Goal: Information Seeking & Learning: Learn about a topic

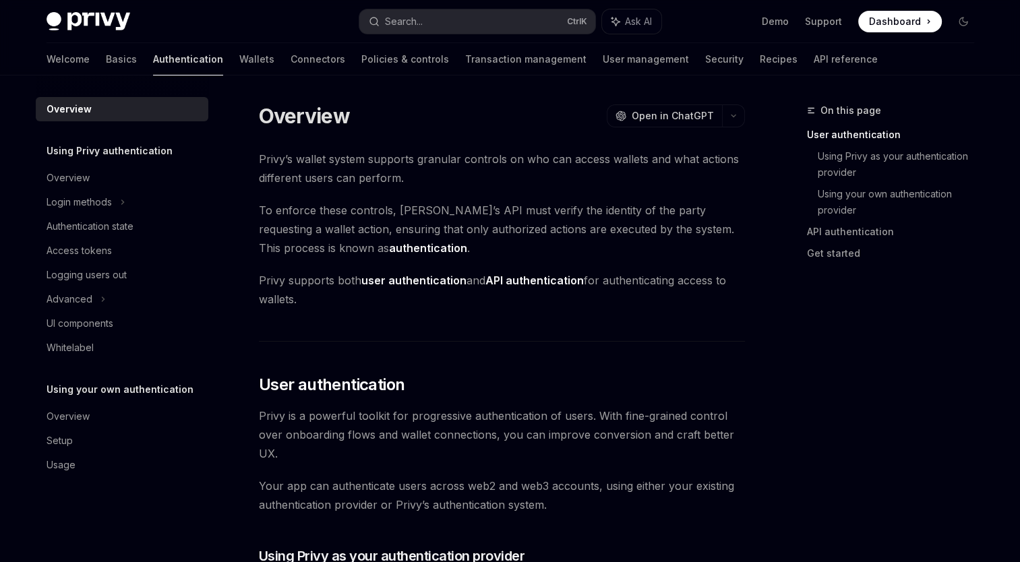
click at [153, 61] on link "Authentication" at bounding box center [188, 59] width 70 height 32
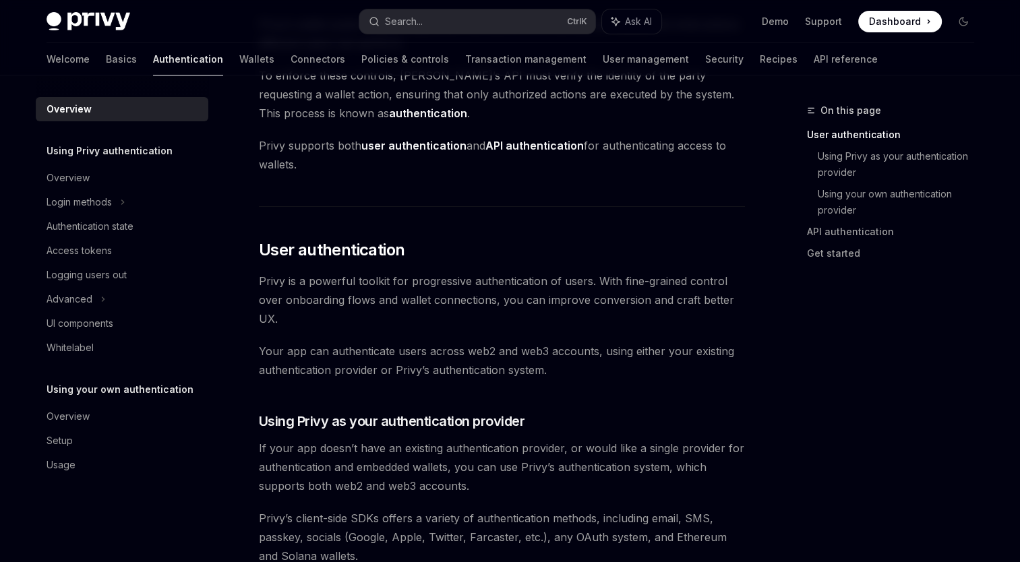
scroll to position [202, 0]
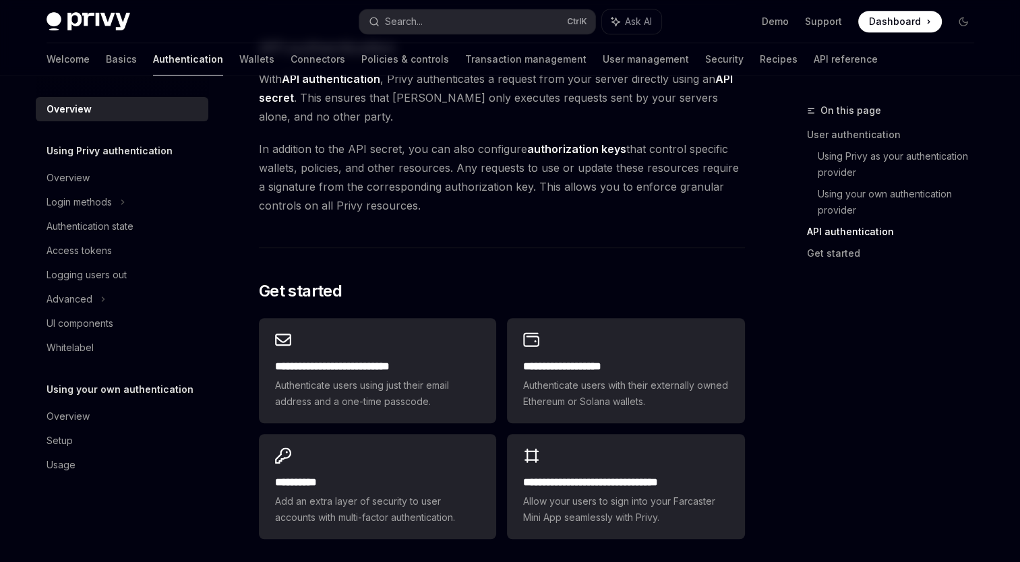
scroll to position [1128, 0]
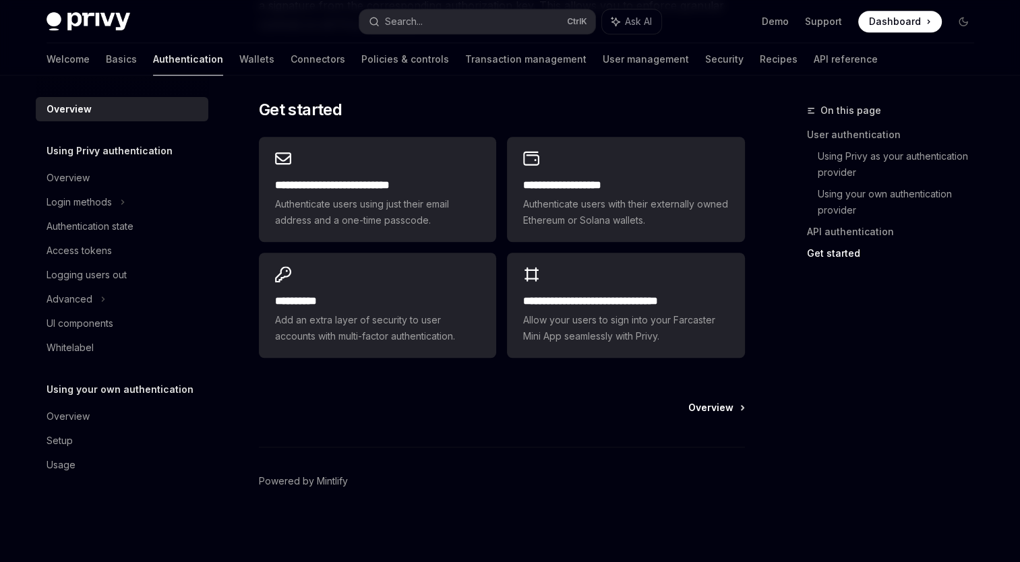
click at [728, 413] on span "Overview" at bounding box center [710, 407] width 45 height 13
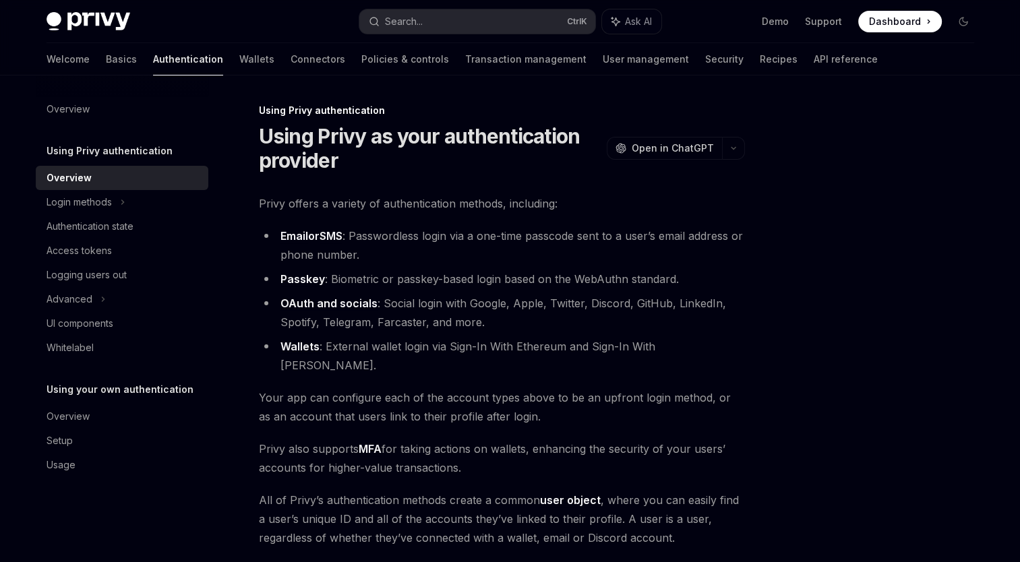
click at [441, 162] on h1 "Using Privy as your authentication provider" at bounding box center [430, 148] width 342 height 49
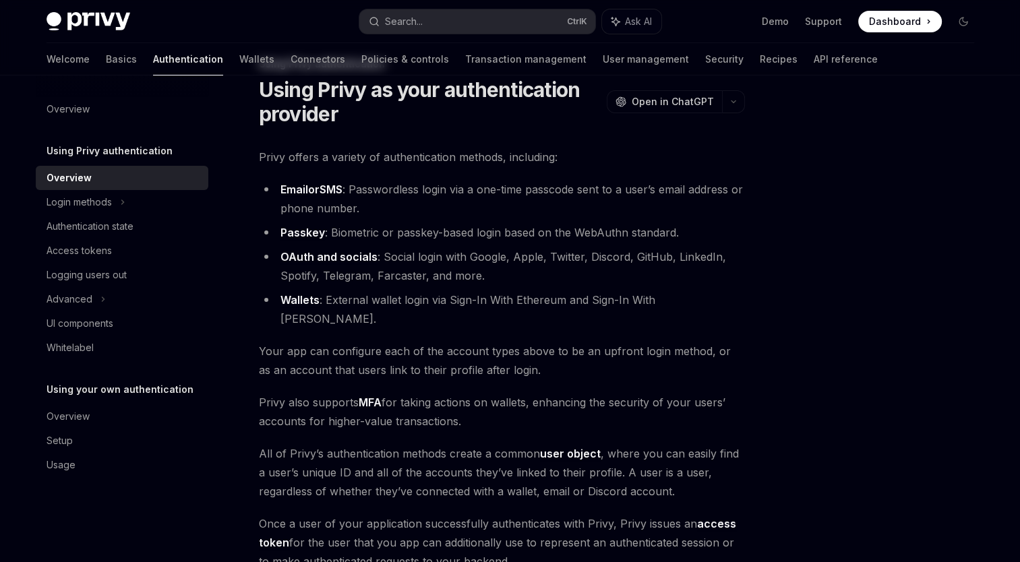
scroll to position [67, 0]
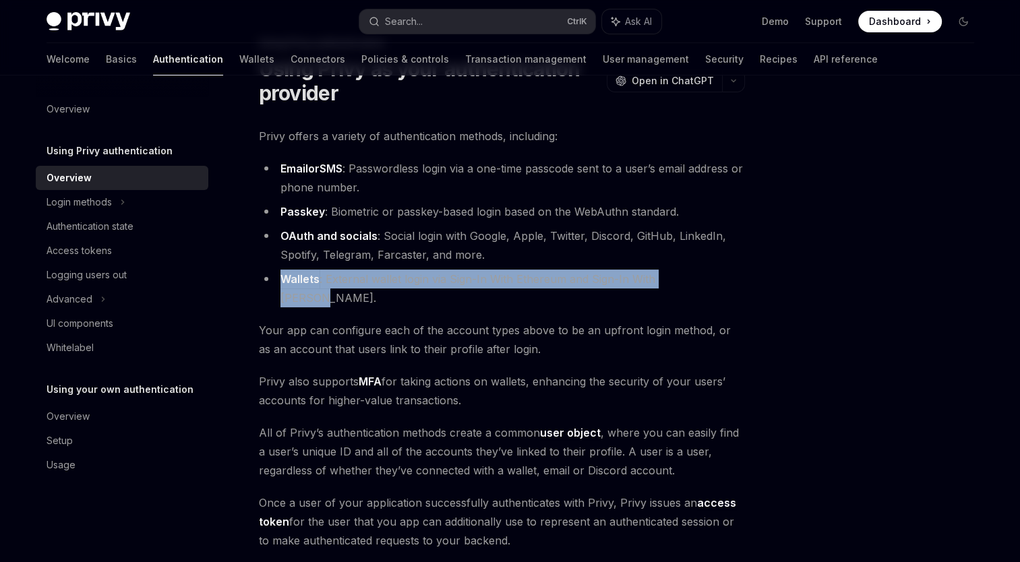
drag, startPoint x: 698, startPoint y: 280, endPoint x: 278, endPoint y: 282, distance: 419.9
click at [278, 282] on li "Wallets : External wallet login via Sign-In With Ethereum and Sign-In With [PER…" at bounding box center [502, 289] width 486 height 38
click at [723, 278] on li "Wallets : External wallet login via Sign-In With Ethereum and Sign-In With [PER…" at bounding box center [502, 289] width 486 height 38
drag, startPoint x: 706, startPoint y: 280, endPoint x: 286, endPoint y: 280, distance: 420.5
click at [286, 280] on li "Wallets : External wallet login via Sign-In With Ethereum and Sign-In With [PER…" at bounding box center [502, 289] width 486 height 38
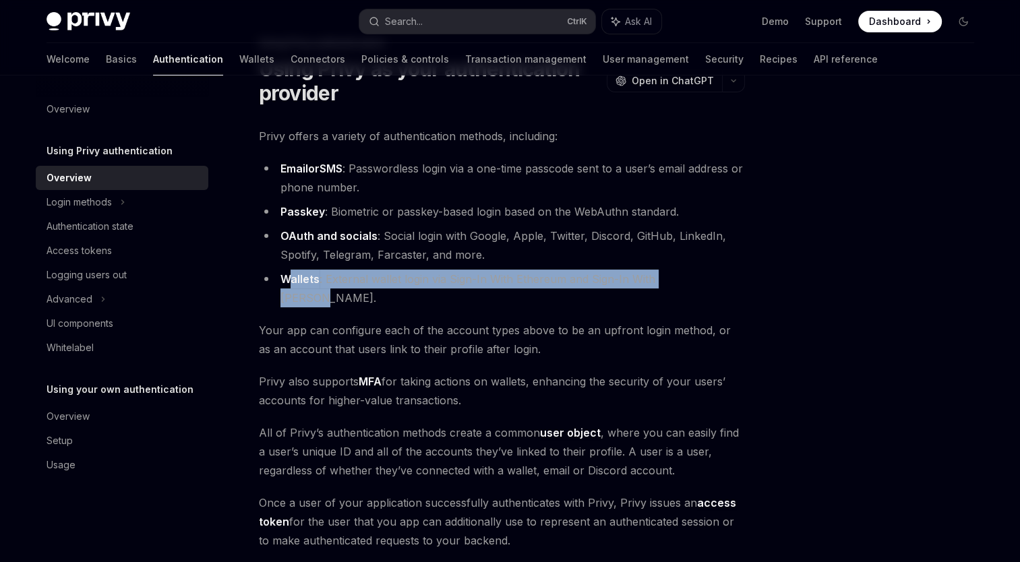
drag, startPoint x: 753, startPoint y: 282, endPoint x: 739, endPoint y: 278, distance: 14.7
click at [754, 281] on div "Using Privy authentication Using Privy as your authentication provider OpenAI O…" at bounding box center [510, 379] width 949 height 742
click at [734, 278] on li "Wallets : External wallet login via Sign-In With Ethereum and Sign-In With [PER…" at bounding box center [502, 289] width 486 height 38
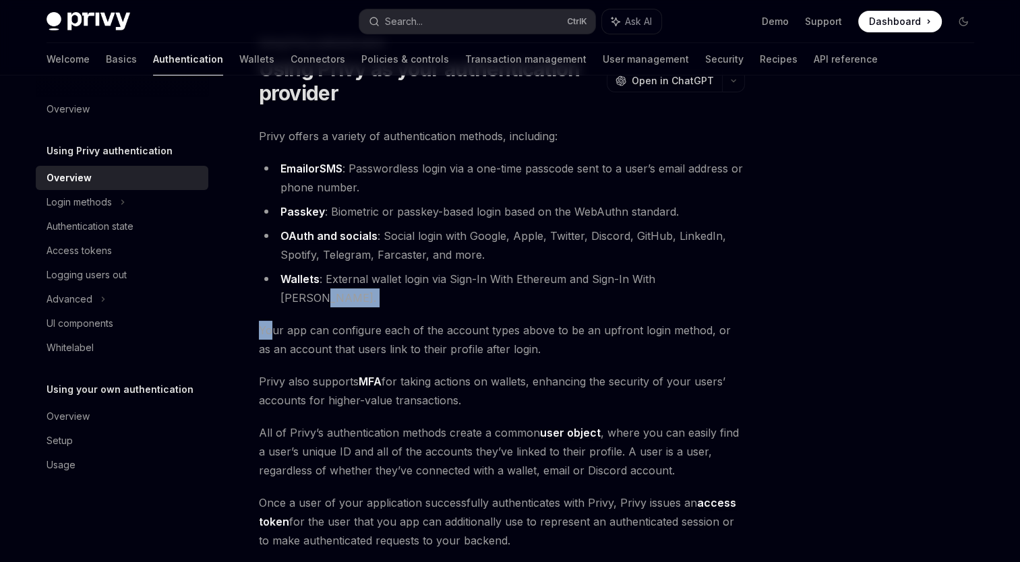
drag, startPoint x: 710, startPoint y: 283, endPoint x: 278, endPoint y: 286, distance: 432.0
click at [278, 286] on li "Wallets : External wallet login via Sign-In With Ethereum and Sign-In With [PER…" at bounding box center [502, 289] width 486 height 38
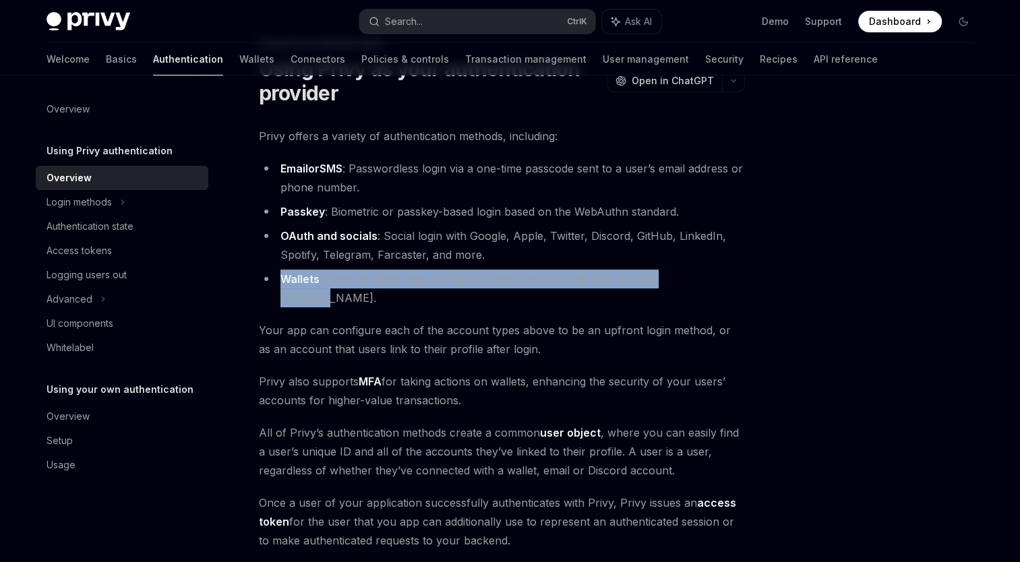
click at [706, 276] on li "Wallets : External wallet login via Sign-In With Ethereum and Sign-In With [PER…" at bounding box center [502, 289] width 486 height 38
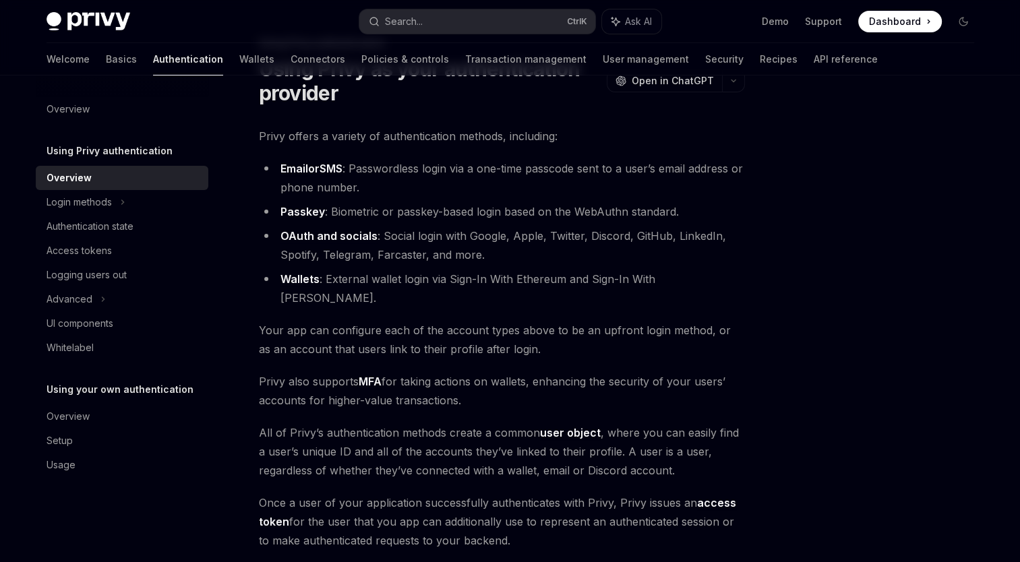
scroll to position [135, 0]
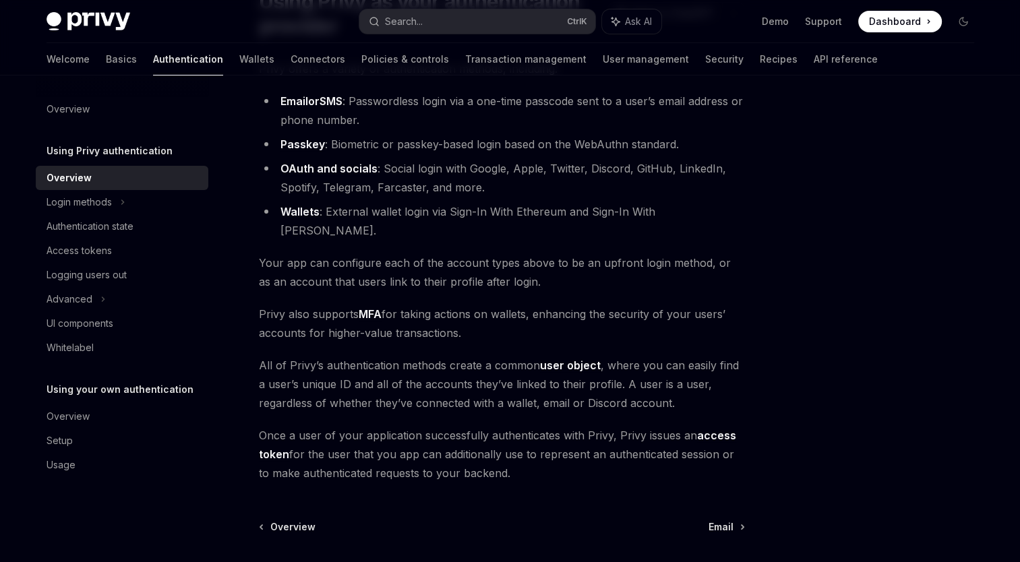
click at [584, 263] on span "Your app can configure each of the account types above to be an upfront login m…" at bounding box center [502, 272] width 486 height 38
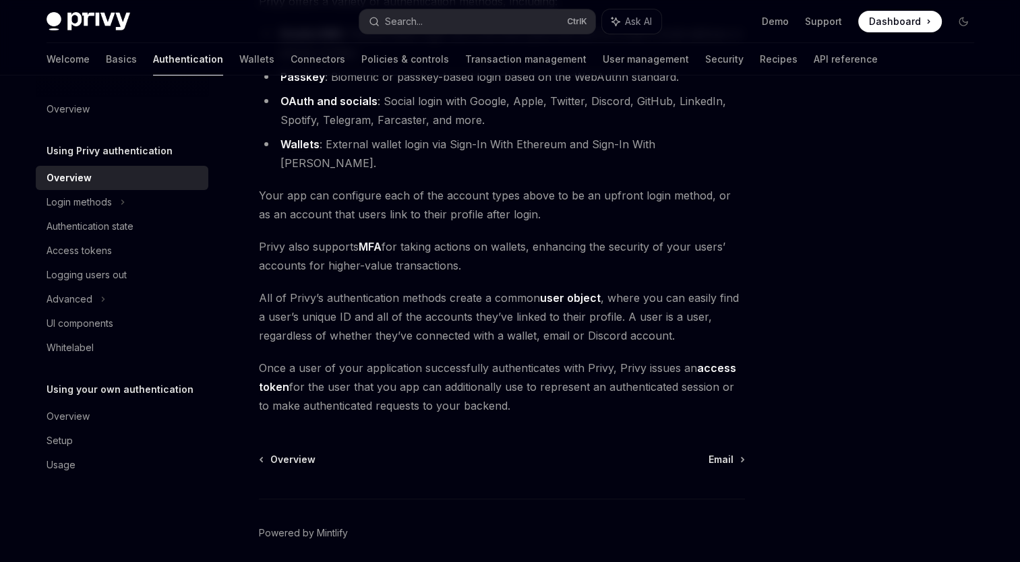
scroll to position [236, 0]
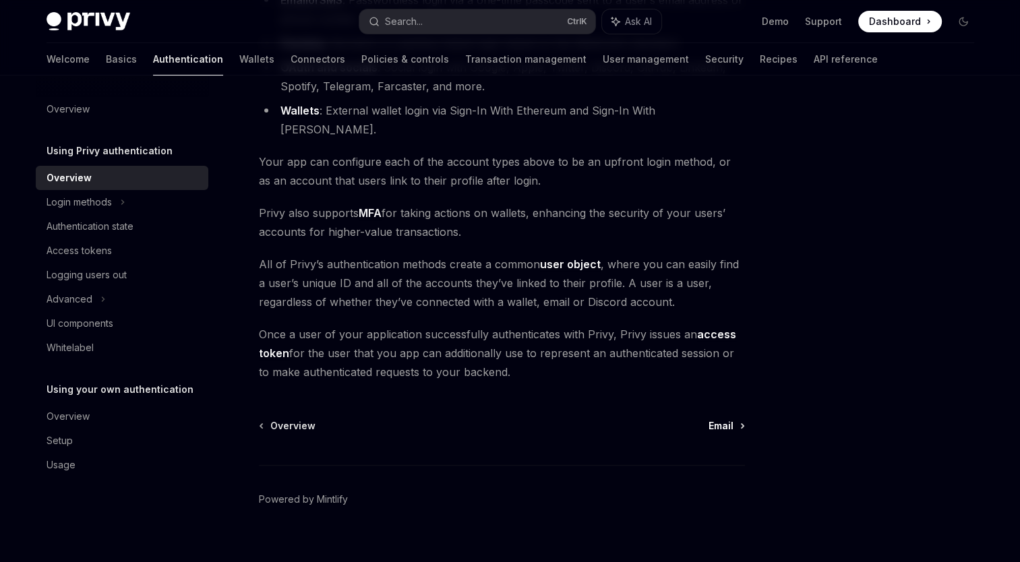
click at [726, 419] on span "Email" at bounding box center [720, 425] width 25 height 13
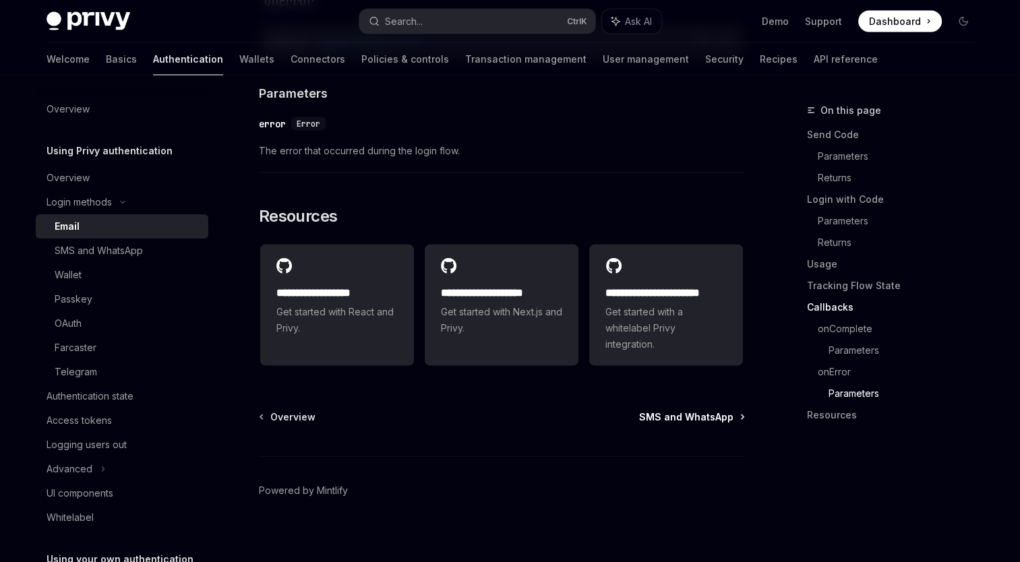
click at [729, 410] on span "SMS and WhatsApp" at bounding box center [686, 416] width 94 height 13
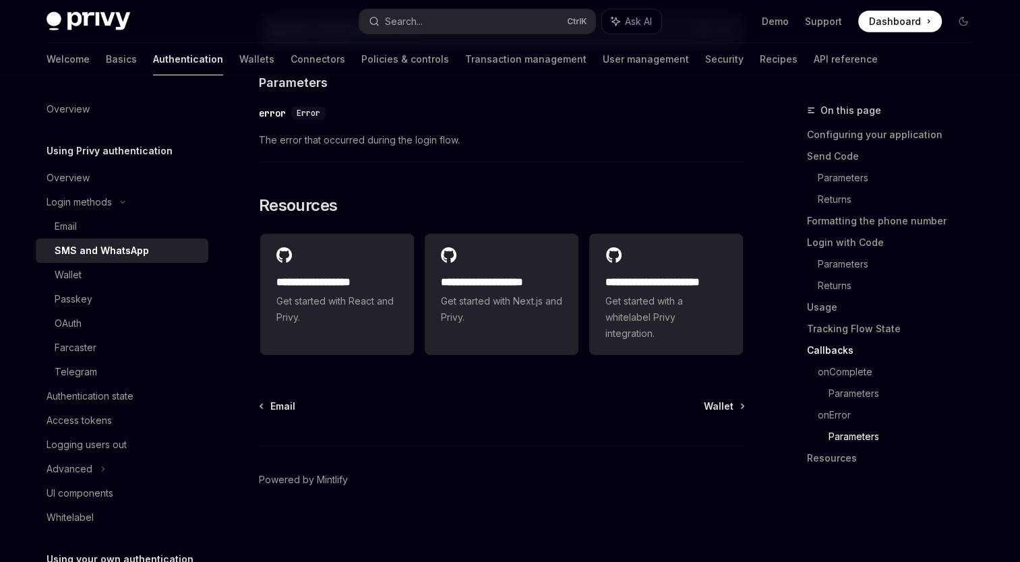
scroll to position [3393, 0]
click at [733, 408] on span "Wallet" at bounding box center [719, 406] width 30 height 13
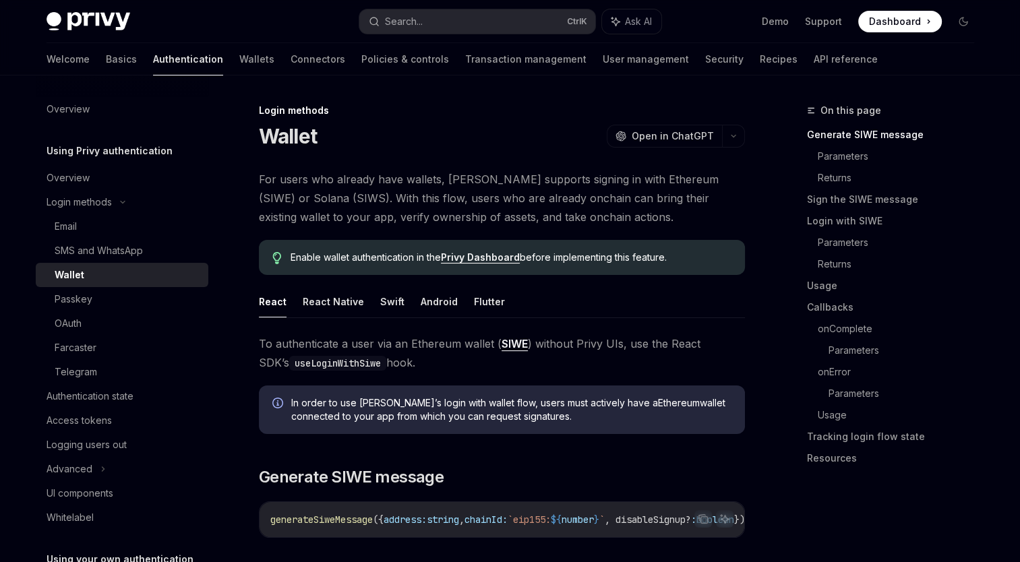
drag, startPoint x: 660, startPoint y: 198, endPoint x: 716, endPoint y: 198, distance: 55.9
click at [716, 198] on span "For users who already have wallets, [PERSON_NAME] supports signing in with Ethe…" at bounding box center [502, 198] width 486 height 57
click at [573, 216] on span "For users who already have wallets, [PERSON_NAME] supports signing in with Ethe…" at bounding box center [502, 198] width 486 height 57
drag, startPoint x: 647, startPoint y: 198, endPoint x: 731, endPoint y: 198, distance: 83.6
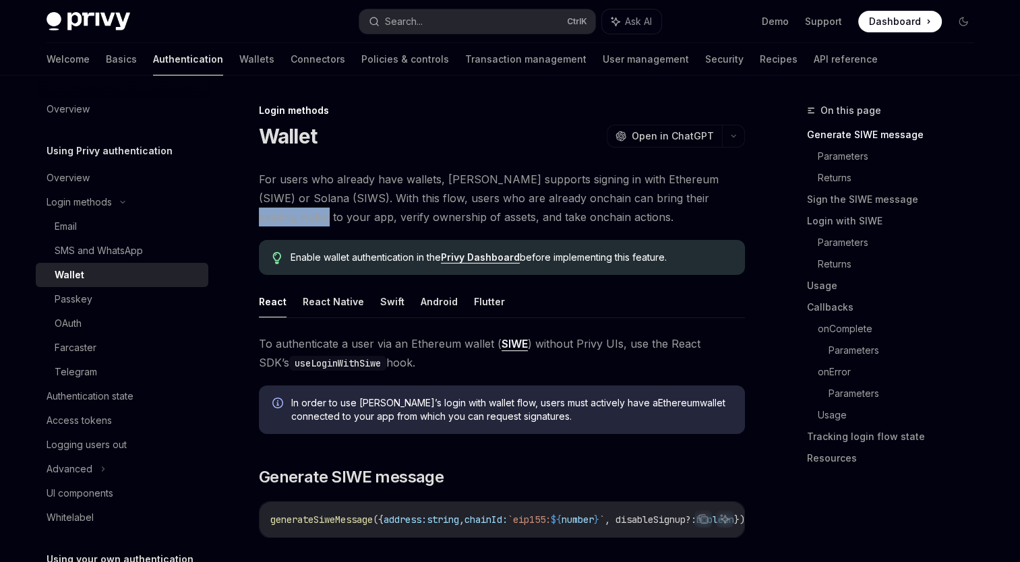
click at [731, 198] on span "For users who already have wallets, [PERSON_NAME] supports signing in with Ethe…" at bounding box center [502, 198] width 486 height 57
drag, startPoint x: 731, startPoint y: 198, endPoint x: 623, endPoint y: 216, distance: 108.6
click at [623, 216] on span "For users who already have wallets, [PERSON_NAME] supports signing in with Ethe…" at bounding box center [502, 198] width 486 height 57
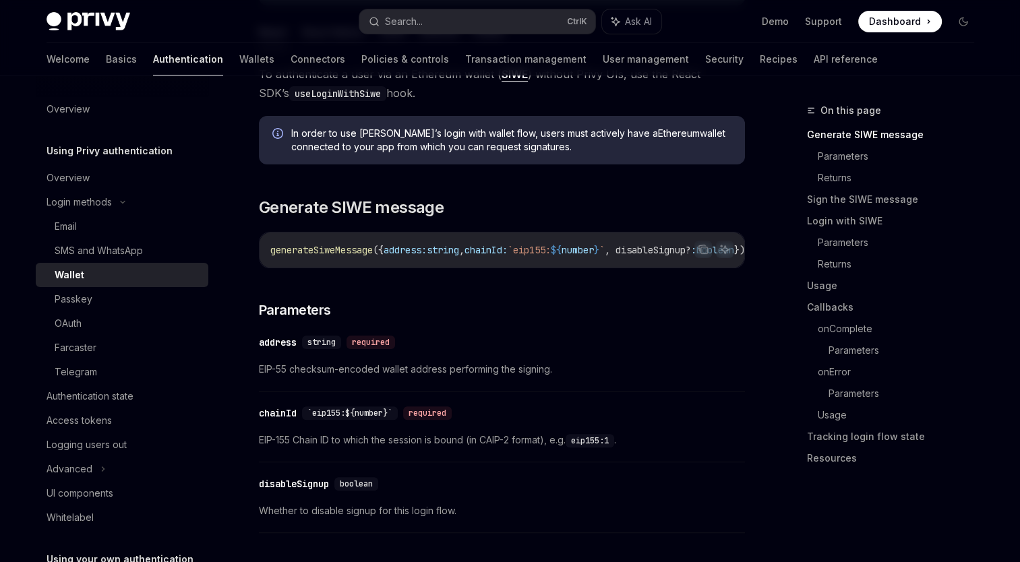
scroll to position [135, 0]
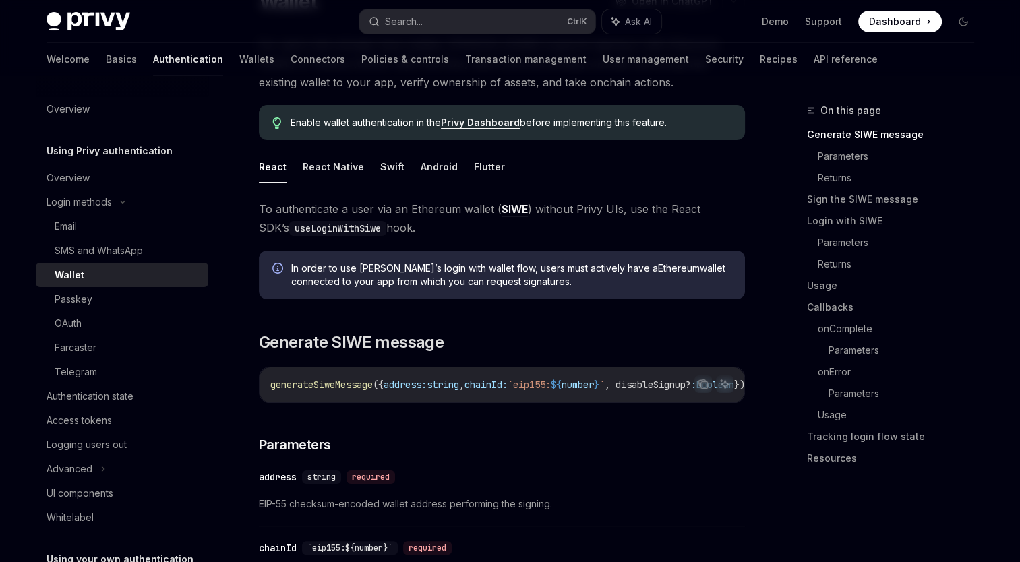
click at [115, 251] on div "SMS and WhatsApp" at bounding box center [99, 251] width 88 height 16
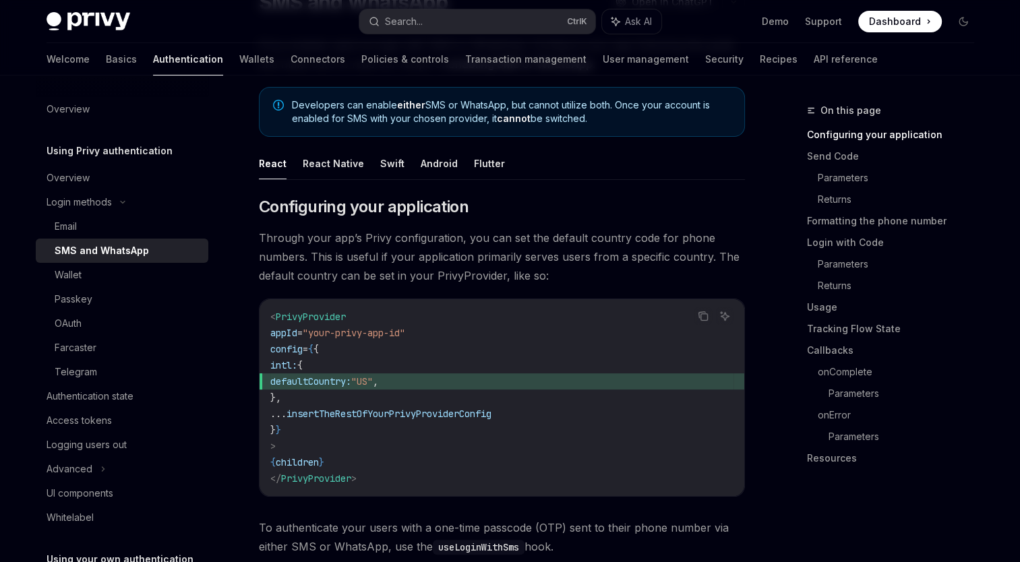
scroll to position [135, 0]
click at [65, 273] on div "Wallet" at bounding box center [68, 275] width 27 height 16
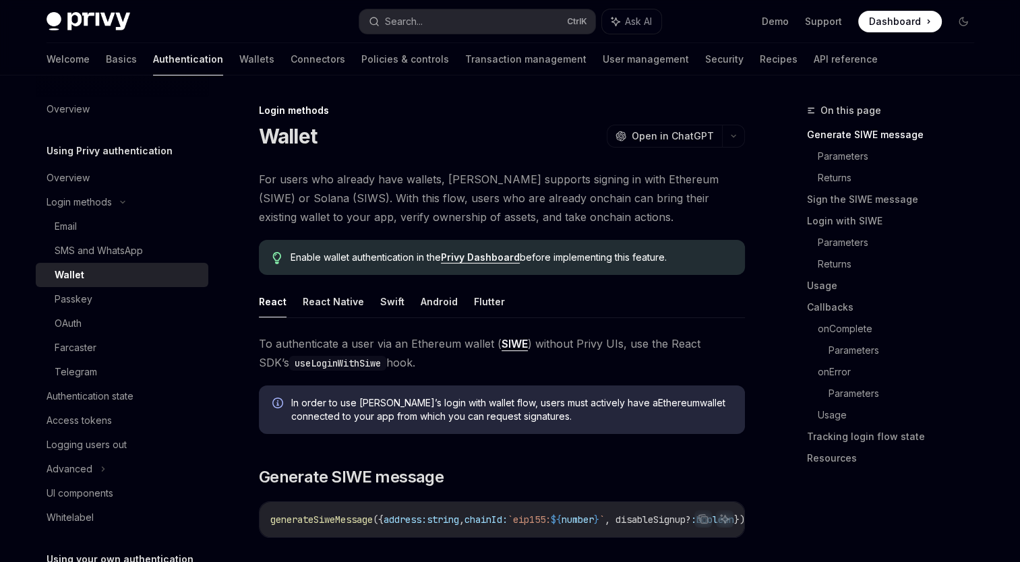
click at [738, 302] on ul "React React Native Swift Android Flutter" at bounding box center [502, 302] width 486 height 32
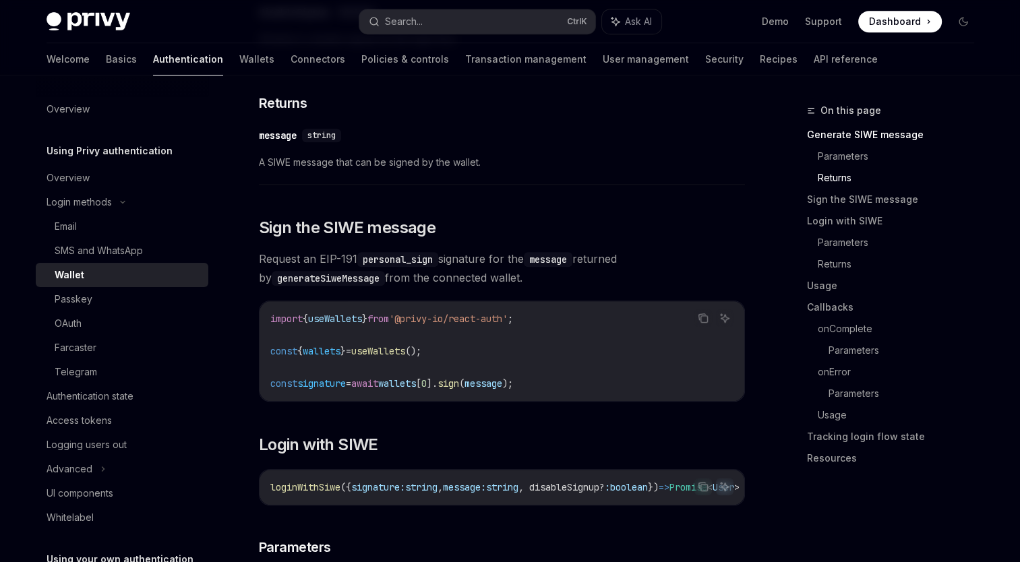
scroll to position [809, 0]
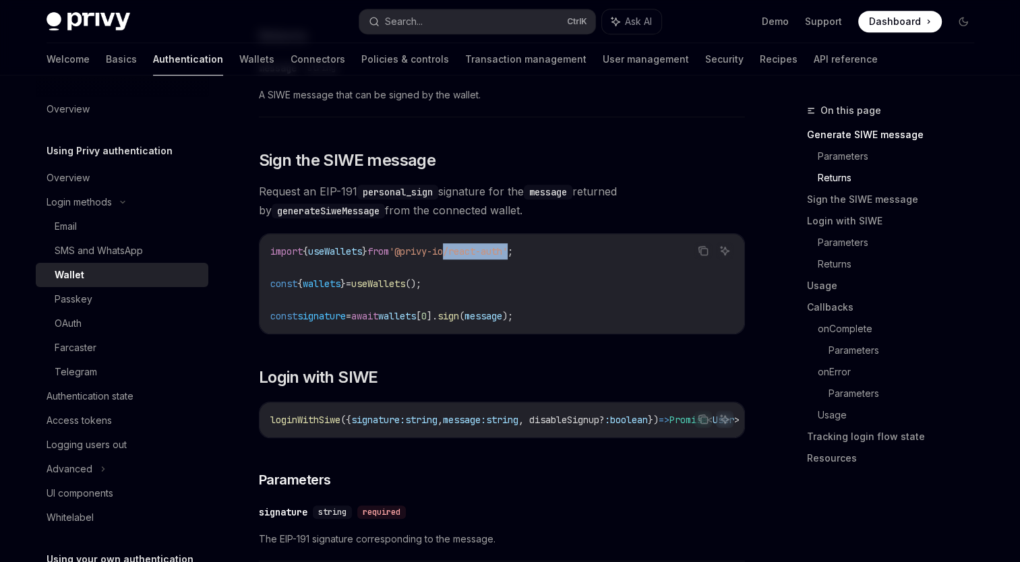
drag, startPoint x: 472, startPoint y: 257, endPoint x: 540, endPoint y: 255, distance: 68.1
click at [507, 255] on span "'@privy-io/react-auth'" at bounding box center [448, 251] width 119 height 12
drag, startPoint x: 540, startPoint y: 255, endPoint x: 429, endPoint y: 272, distance: 111.8
click at [429, 272] on code "import { useWallets } from '@privy-io/react-auth' ; const { wallets } = useWall…" at bounding box center [501, 283] width 463 height 81
drag, startPoint x: 474, startPoint y: 257, endPoint x: 561, endPoint y: 255, distance: 87.0
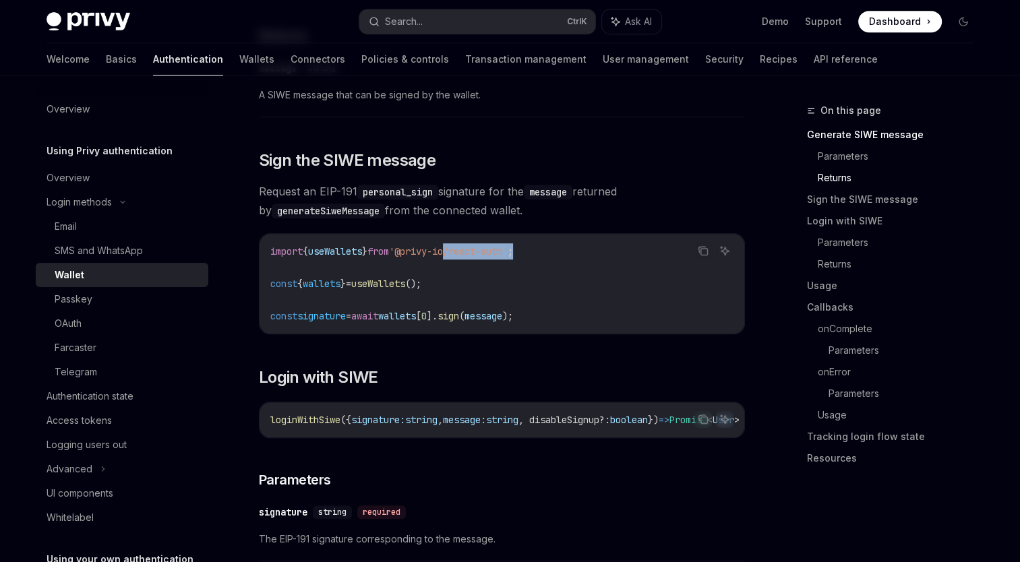
click at [561, 255] on code "import { useWallets } from '@privy-io/react-auth' ; const { wallets } = useWall…" at bounding box center [501, 283] width 463 height 81
click at [404, 268] on code "import { useWallets } from '@privy-io/react-auth' ; const { wallets } = useWall…" at bounding box center [501, 283] width 463 height 81
drag, startPoint x: 472, startPoint y: 288, endPoint x: 326, endPoint y: 276, distance: 146.1
click at [326, 276] on code "import { useWallets } from '@privy-io/react-auth' ; const { wallets } = useWall…" at bounding box center [501, 283] width 463 height 81
click at [601, 270] on code "import { useWallets } from '@privy-io/react-auth' ; const { wallets } = useWall…" at bounding box center [501, 283] width 463 height 81
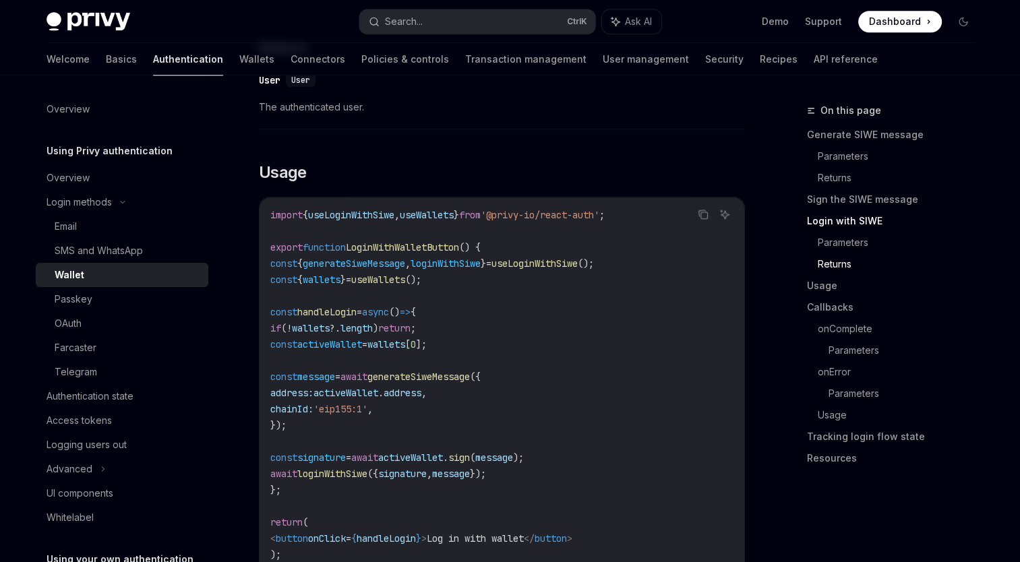
scroll to position [1483, 0]
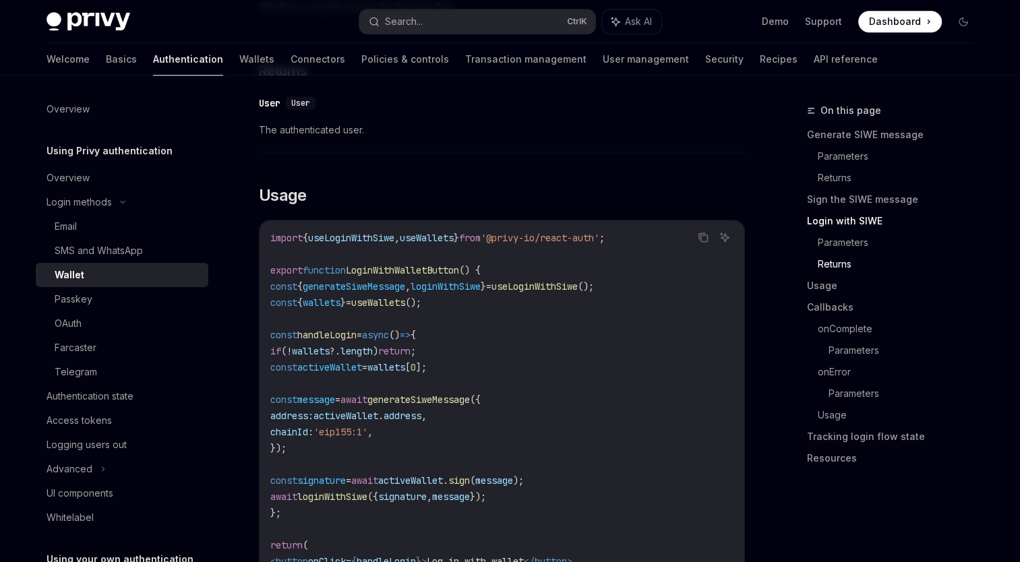
click at [480, 292] on span "loginWithSiwe" at bounding box center [445, 286] width 70 height 12
drag, startPoint x: 486, startPoint y: 296, endPoint x: 399, endPoint y: 295, distance: 86.9
click at [399, 292] on span "generateSiweMessage" at bounding box center [354, 286] width 102 height 12
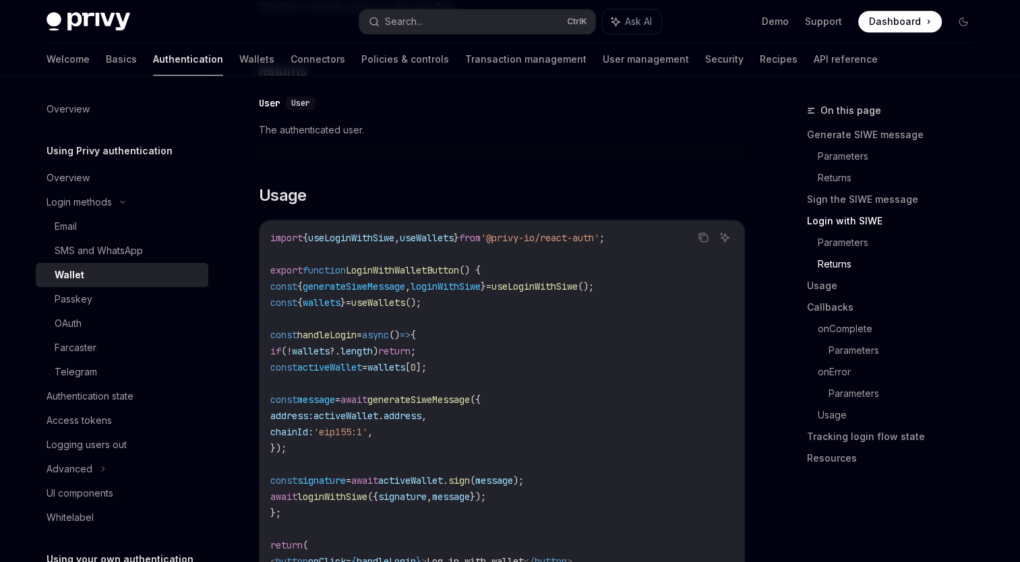
click at [642, 327] on code "import { useLoginWithSiwe , useWallets } from '@privy-io/react-auth' ; export f…" at bounding box center [501, 416] width 463 height 372
click at [102, 257] on div "SMS and WhatsApp" at bounding box center [99, 251] width 88 height 16
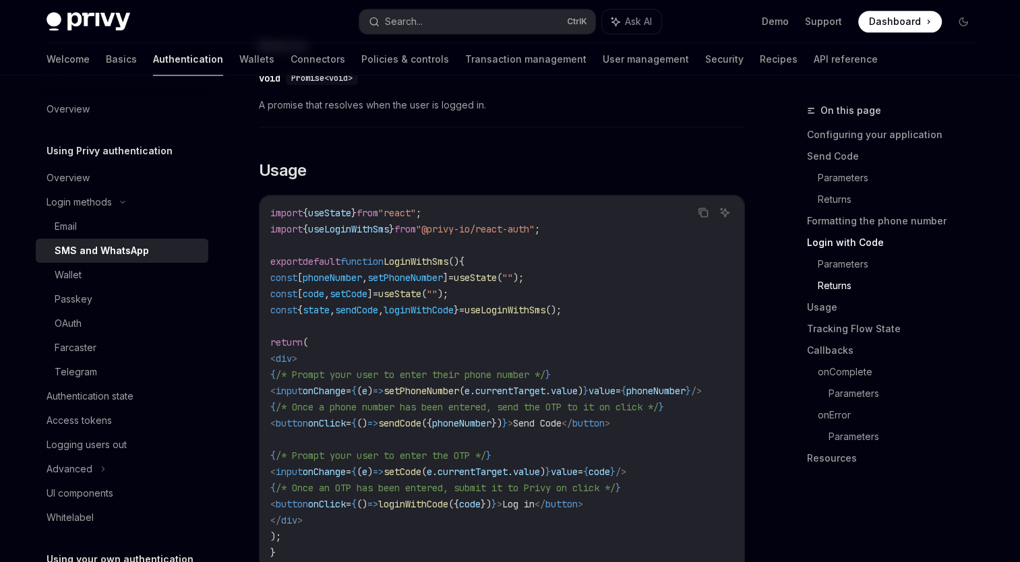
scroll to position [1685, 0]
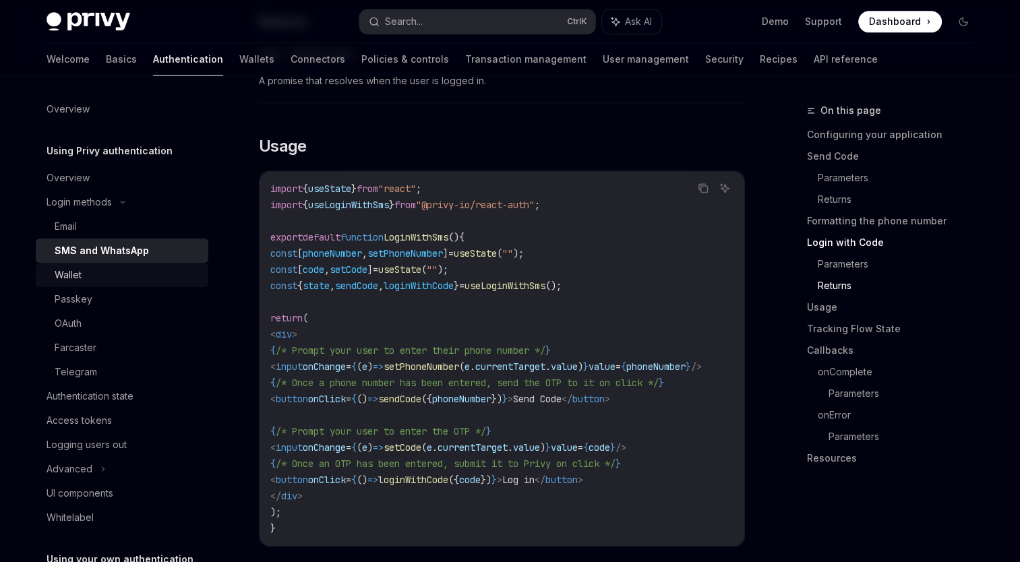
click at [76, 273] on div "Wallet" at bounding box center [68, 275] width 27 height 16
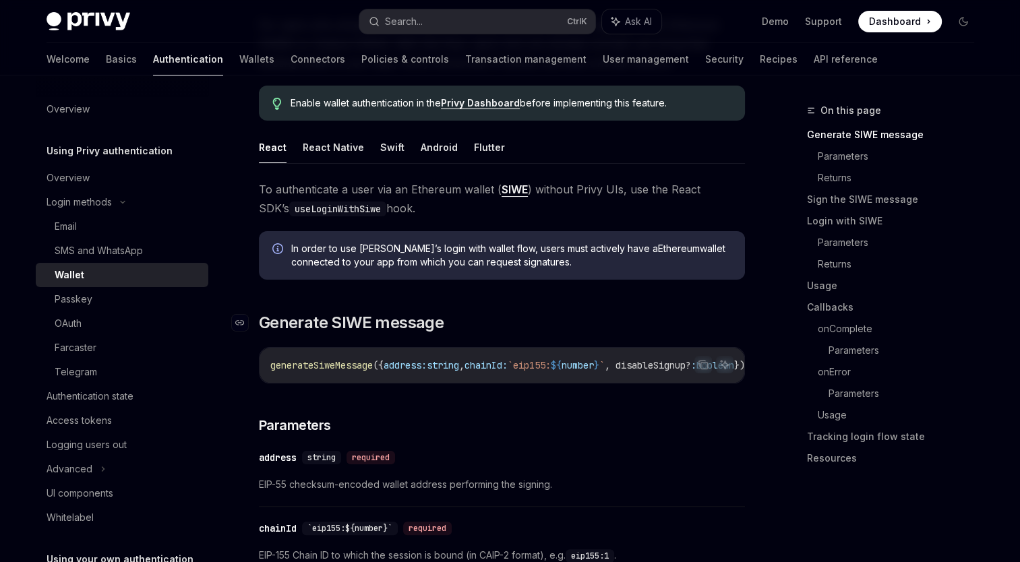
scroll to position [135, 0]
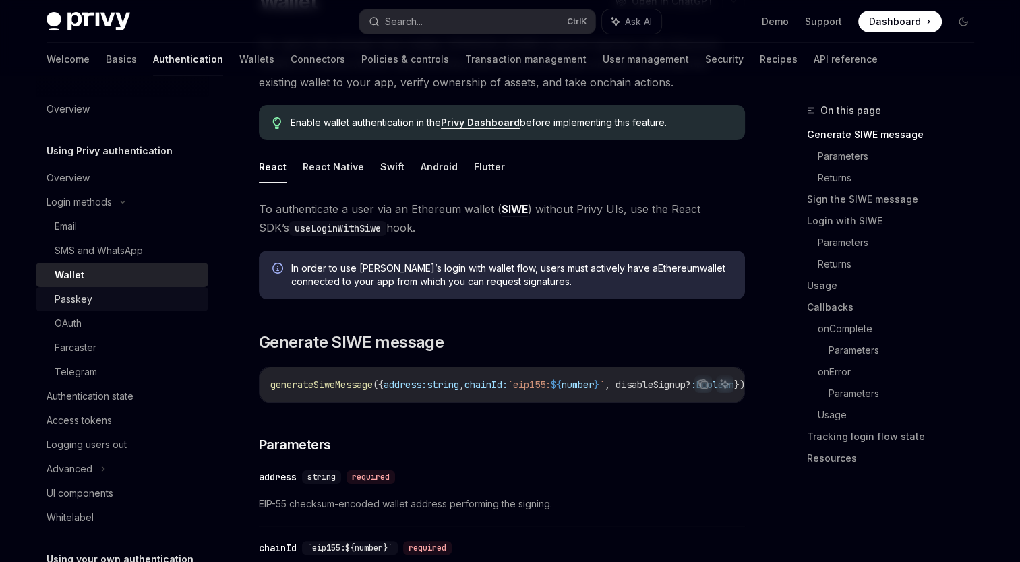
click at [80, 299] on div "Passkey" at bounding box center [74, 299] width 38 height 16
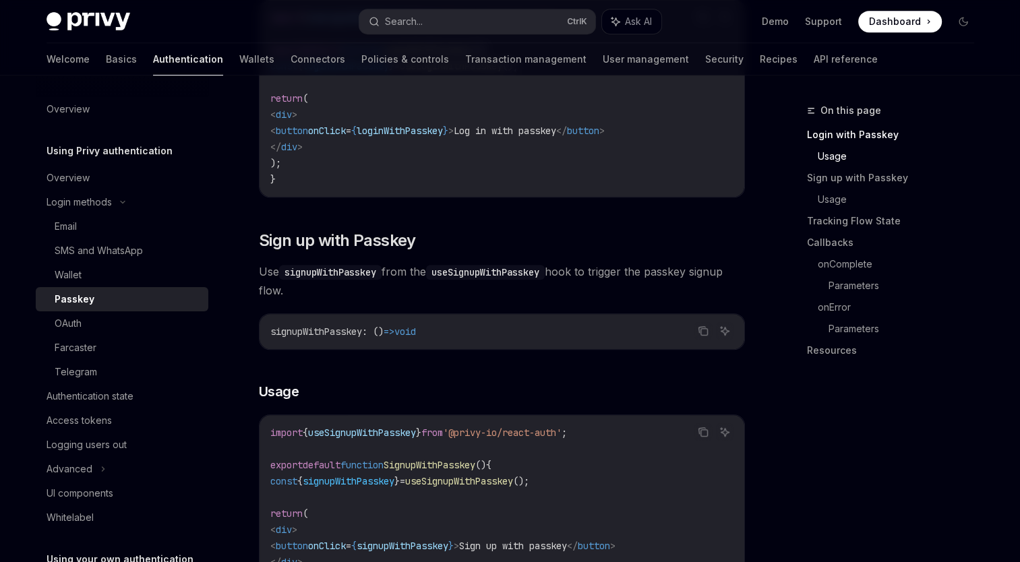
scroll to position [607, 0]
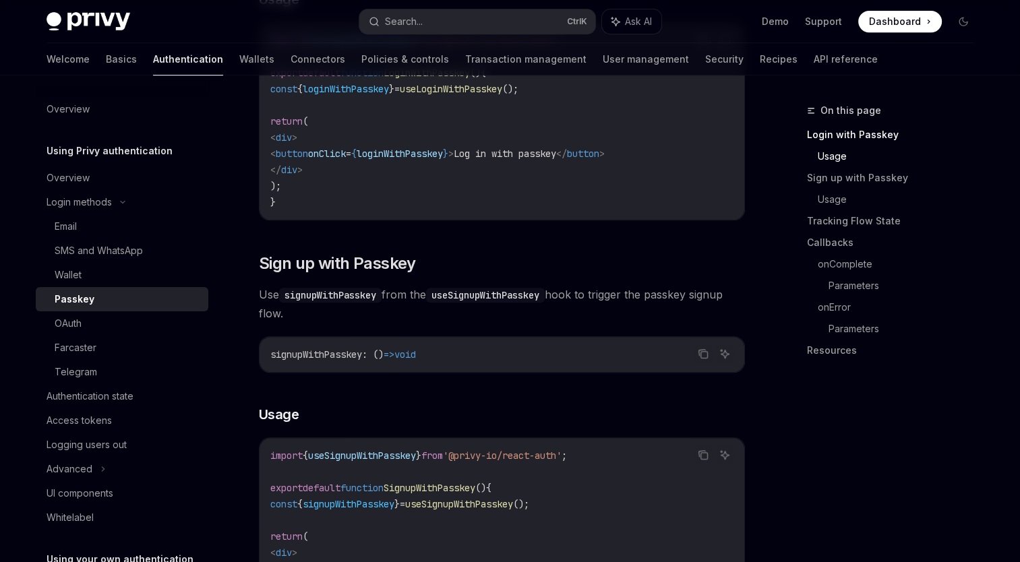
click at [514, 261] on h2 "​ Sign up with Passkey" at bounding box center [502, 264] width 486 height 22
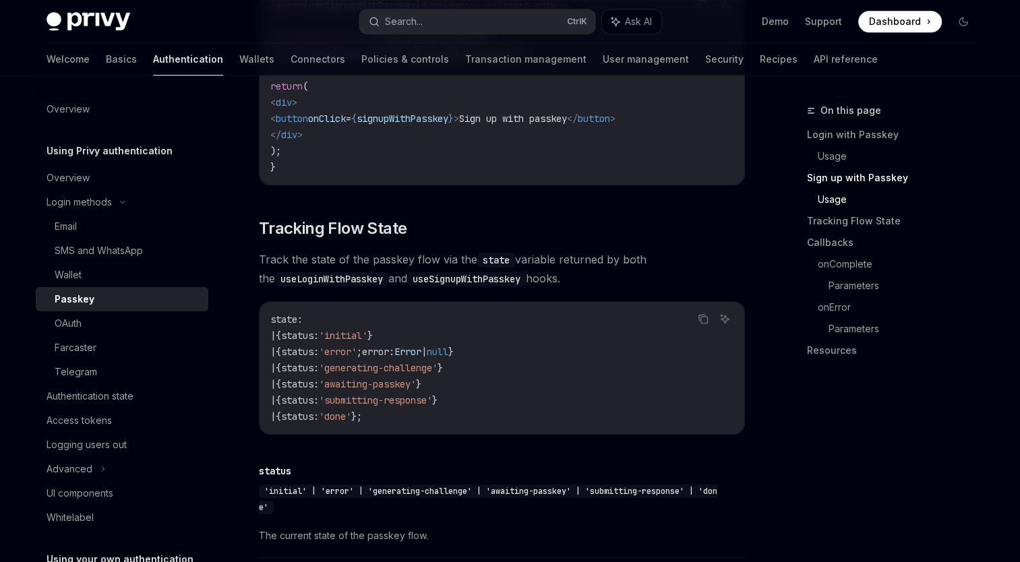
scroll to position [1078, 0]
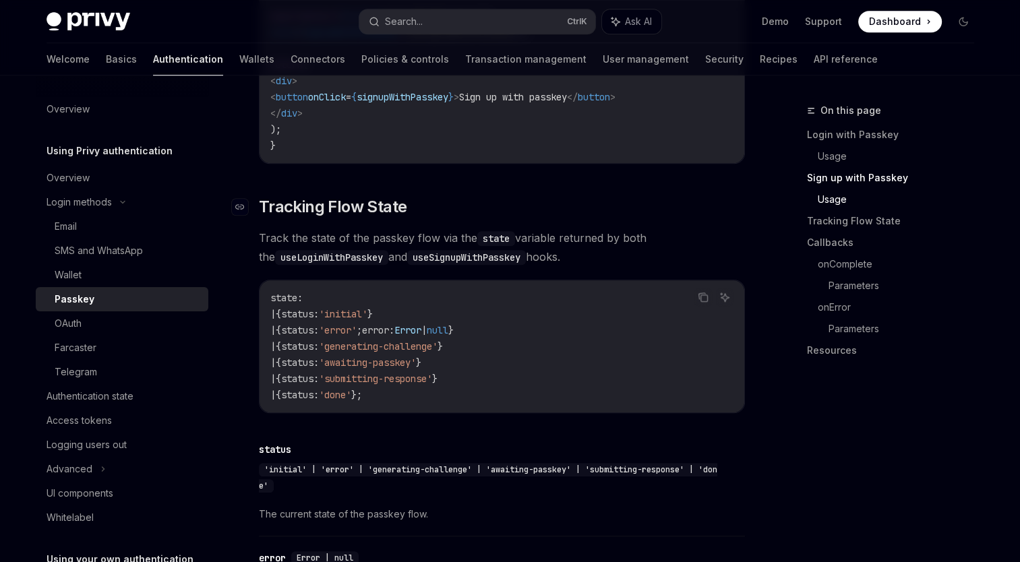
click at [705, 218] on h2 "​ Tracking Flow State" at bounding box center [502, 207] width 486 height 22
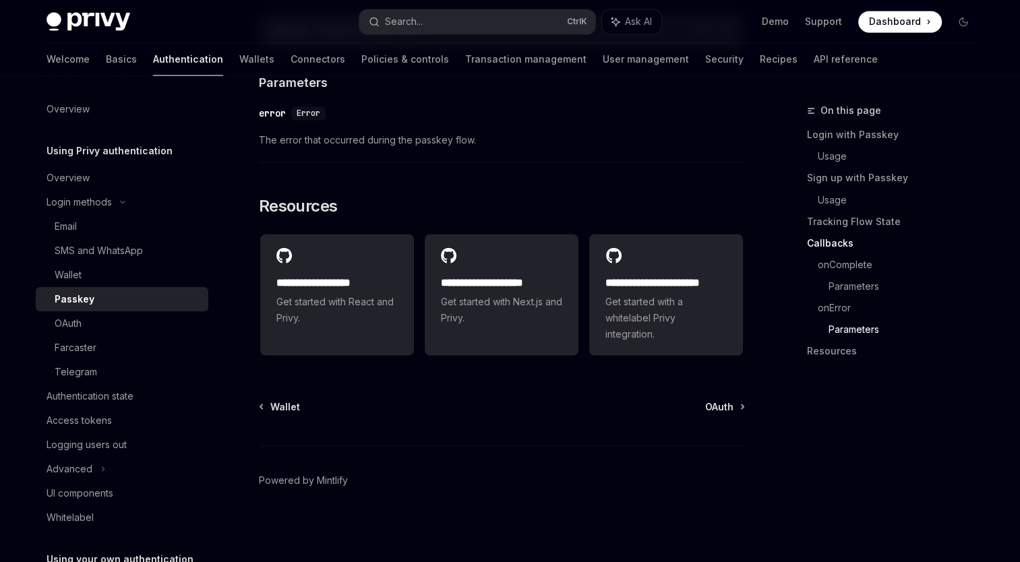
scroll to position [2364, 0]
click at [722, 406] on span "OAuth" at bounding box center [719, 406] width 28 height 13
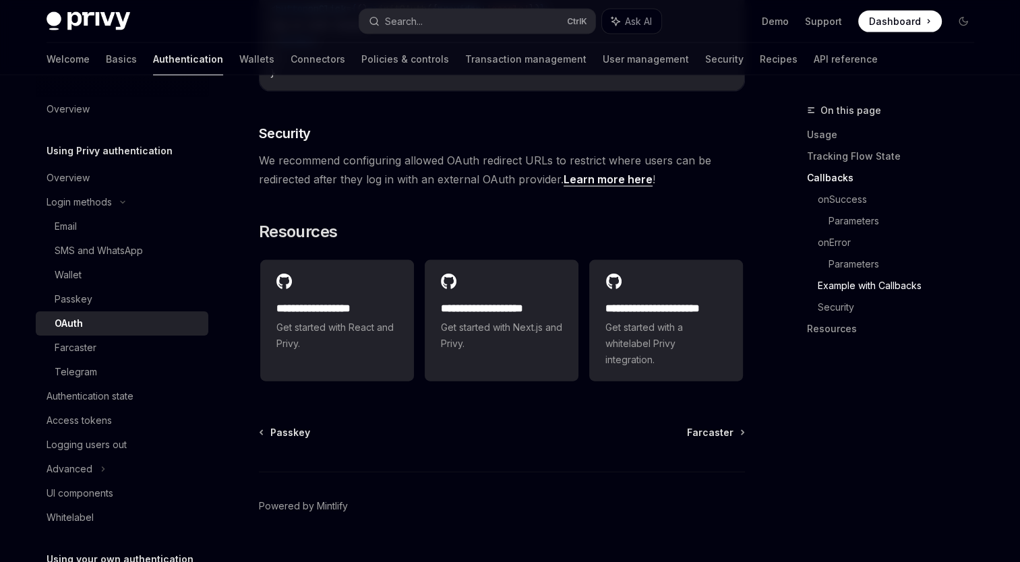
scroll to position [2862, 0]
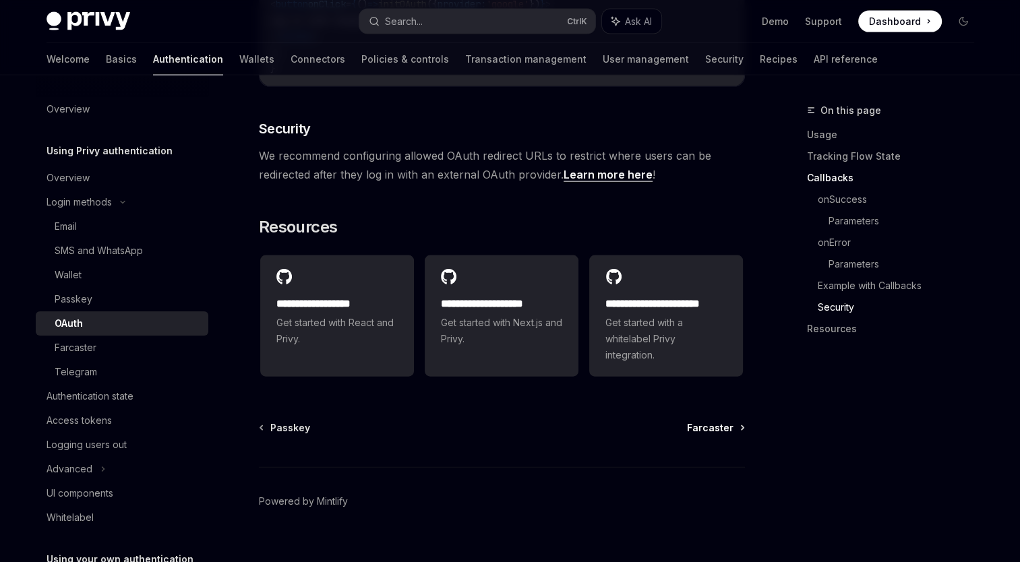
click at [718, 421] on span "Farcaster" at bounding box center [710, 427] width 46 height 13
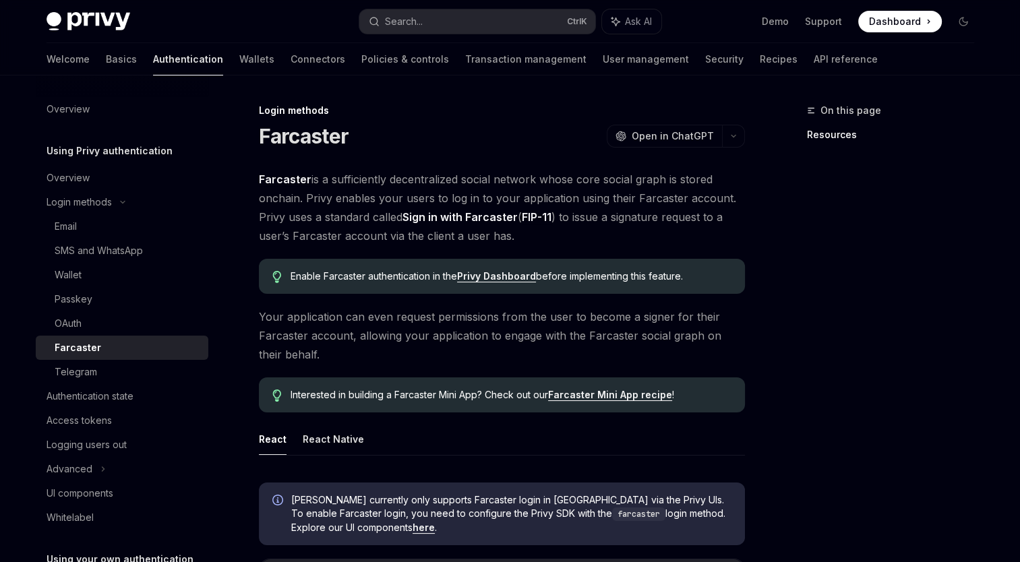
drag, startPoint x: 356, startPoint y: 137, endPoint x: 261, endPoint y: 136, distance: 94.4
click at [261, 136] on div "Farcaster OpenAI Open in ChatGPT" at bounding box center [502, 136] width 486 height 24
copy h1 "Farcaster"
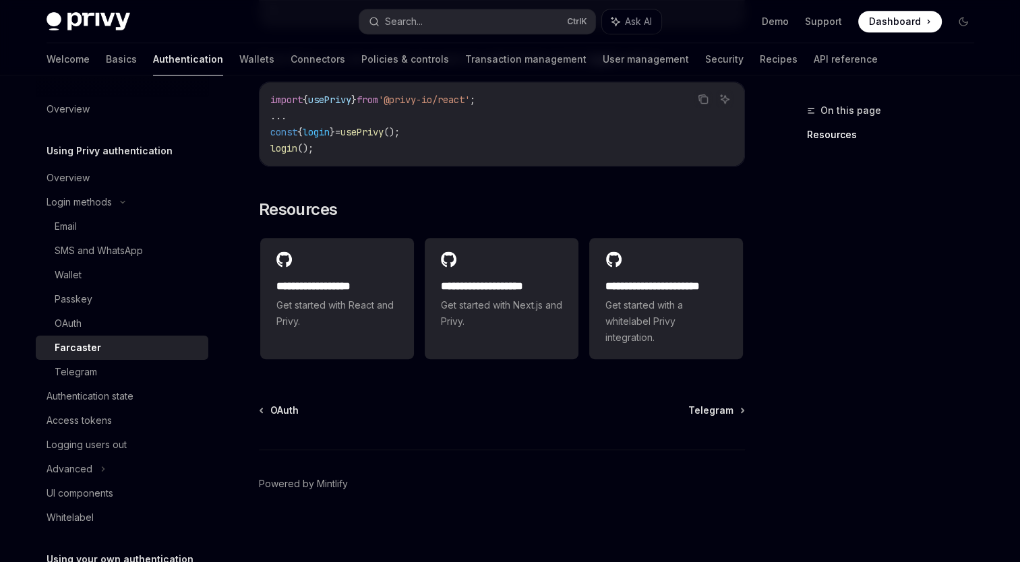
scroll to position [715, 0]
click at [720, 405] on span "Telegram" at bounding box center [710, 408] width 45 height 13
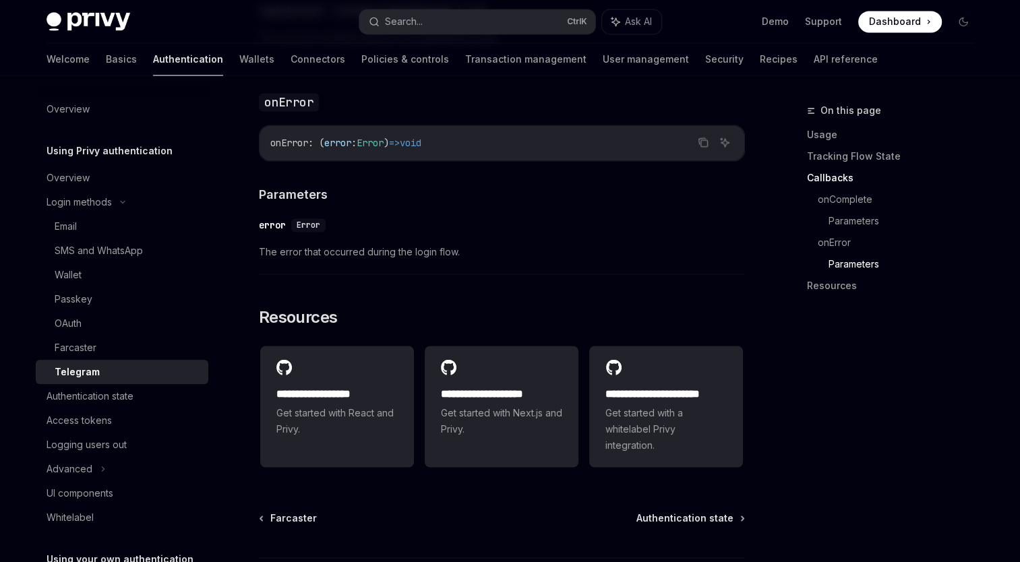
scroll to position [2113, 0]
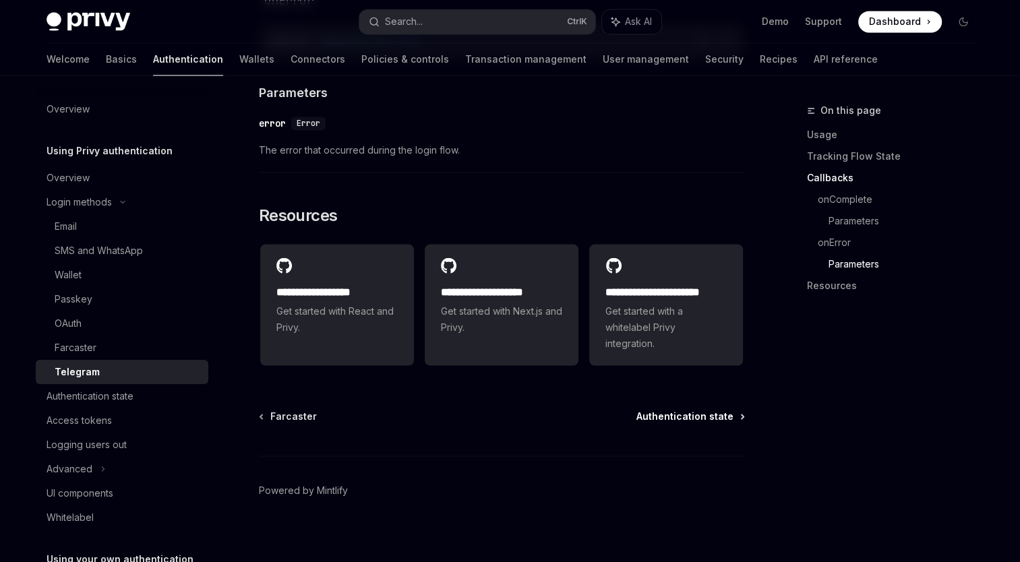
click at [714, 410] on span "Authentication state" at bounding box center [684, 416] width 97 height 13
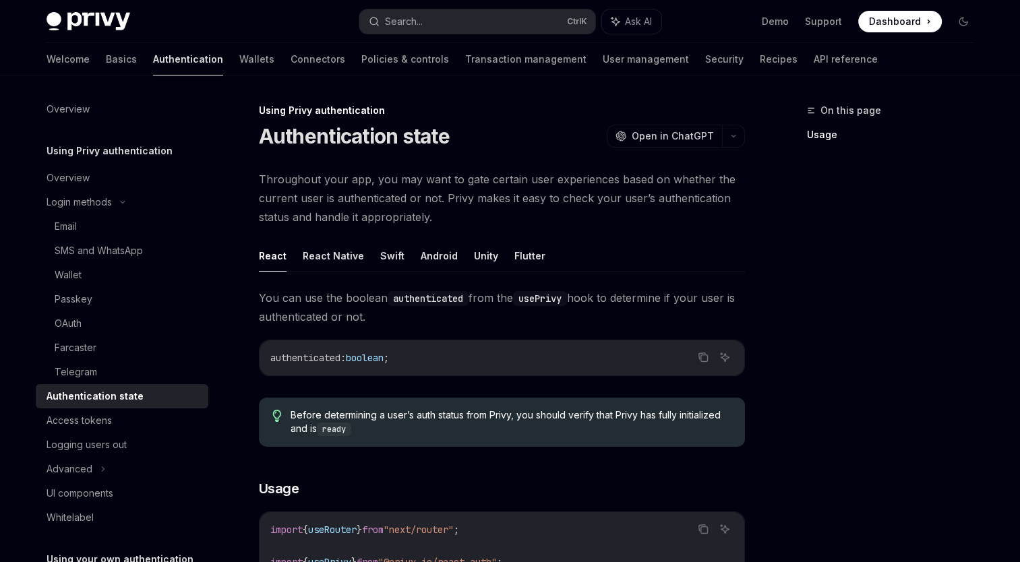
click at [782, 265] on div "On this page Usage" at bounding box center [882, 332] width 205 height 460
click at [544, 128] on div "Authentication state OpenAI Open in [GEOGRAPHIC_DATA]" at bounding box center [502, 136] width 486 height 24
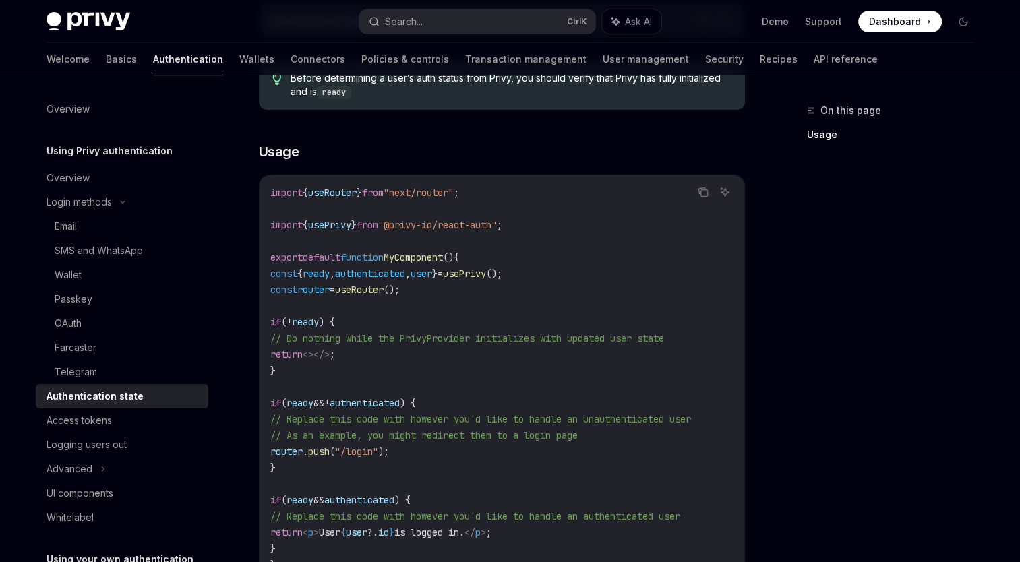
scroll to position [404, 0]
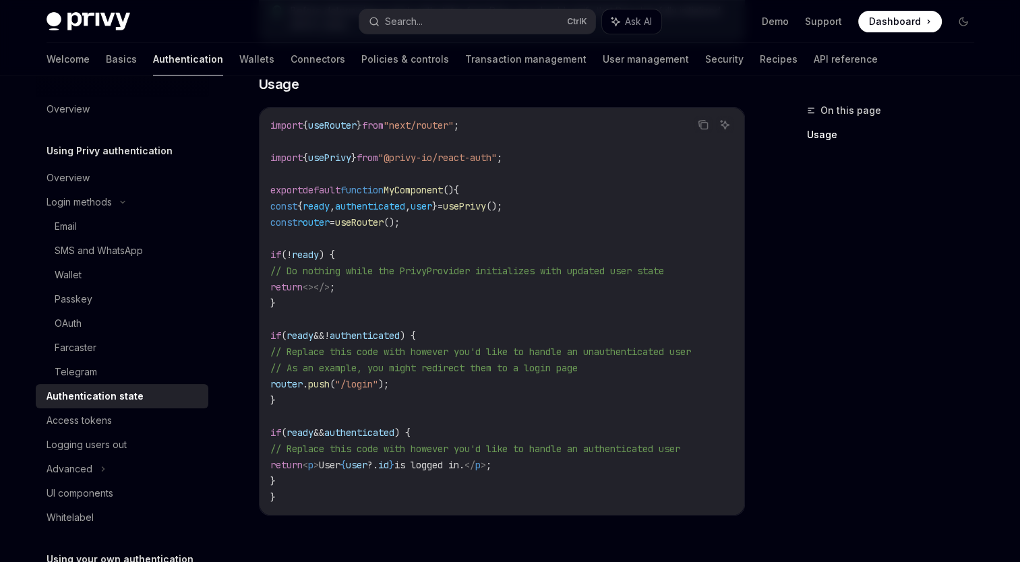
drag, startPoint x: 501, startPoint y: 269, endPoint x: 700, endPoint y: 266, distance: 198.8
click at [664, 266] on span "// Do nothing while the PrivyProvider initializes with updated user state" at bounding box center [467, 271] width 394 height 12
click at [481, 297] on code "import { useRouter } from "next/router" ; import { usePrivy } from "@privy-io/r…" at bounding box center [501, 311] width 463 height 388
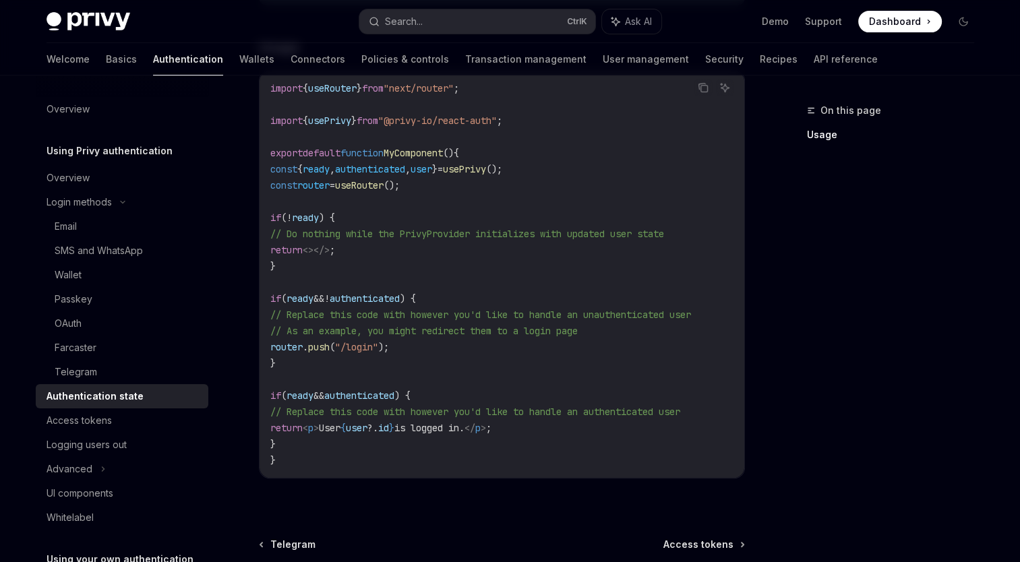
scroll to position [472, 0]
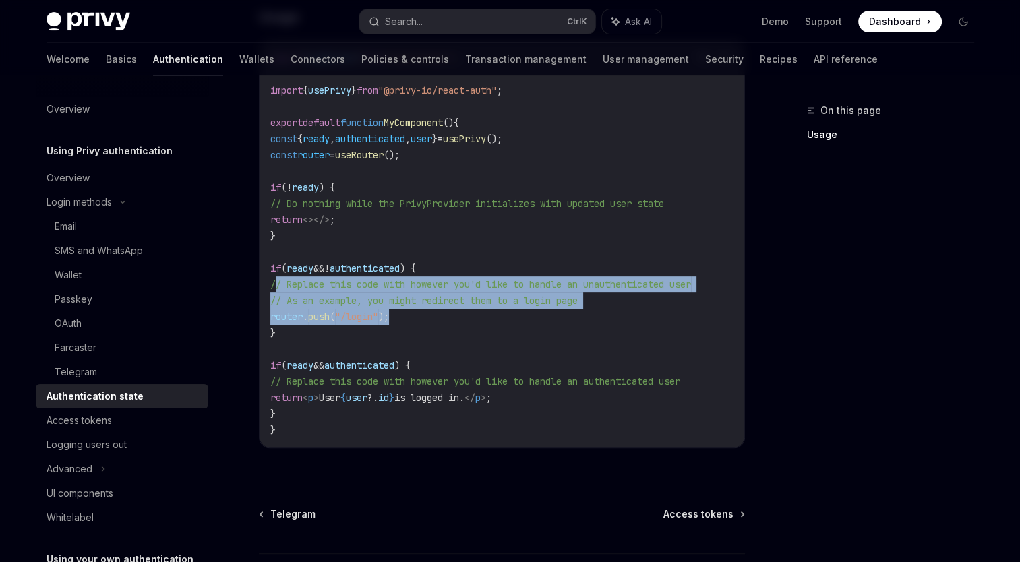
drag, startPoint x: 437, startPoint y: 317, endPoint x: 278, endPoint y: 286, distance: 162.7
click at [278, 286] on code "import { useRouter } from "next/router" ; import { usePrivy } from "@privy-io/r…" at bounding box center [501, 244] width 463 height 388
drag, startPoint x: 278, startPoint y: 286, endPoint x: 431, endPoint y: 317, distance: 156.7
click at [433, 319] on code "import { useRouter } from "next/router" ; import { usePrivy } from "@privy-io/r…" at bounding box center [501, 244] width 463 height 388
click at [439, 317] on code "import { useRouter } from "next/router" ; import { usePrivy } from "@privy-io/r…" at bounding box center [501, 244] width 463 height 388
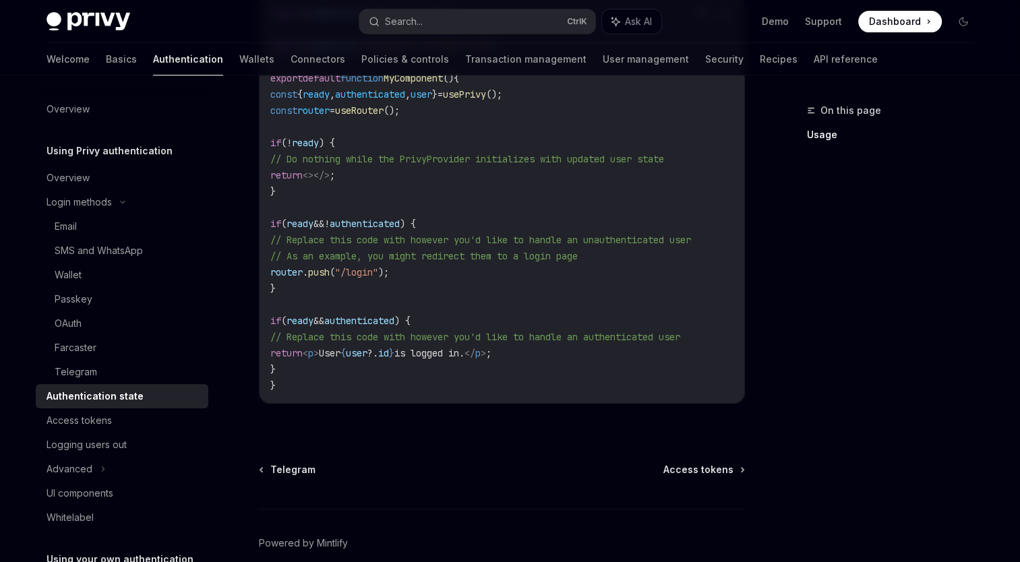
scroll to position [539, 0]
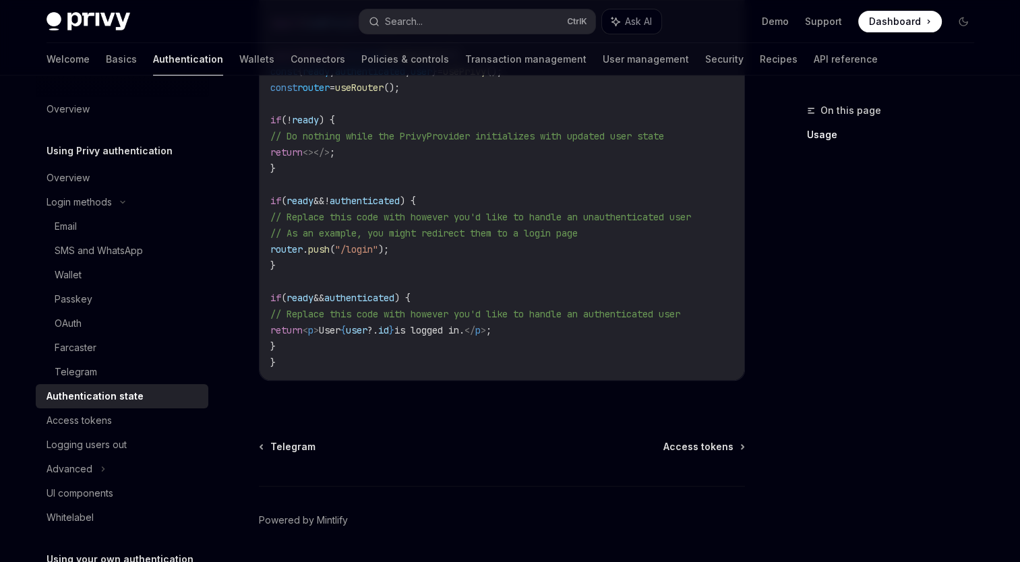
click at [481, 274] on code "import { useRouter } from "next/router" ; import { usePrivy } from "@privy-io/r…" at bounding box center [501, 176] width 463 height 388
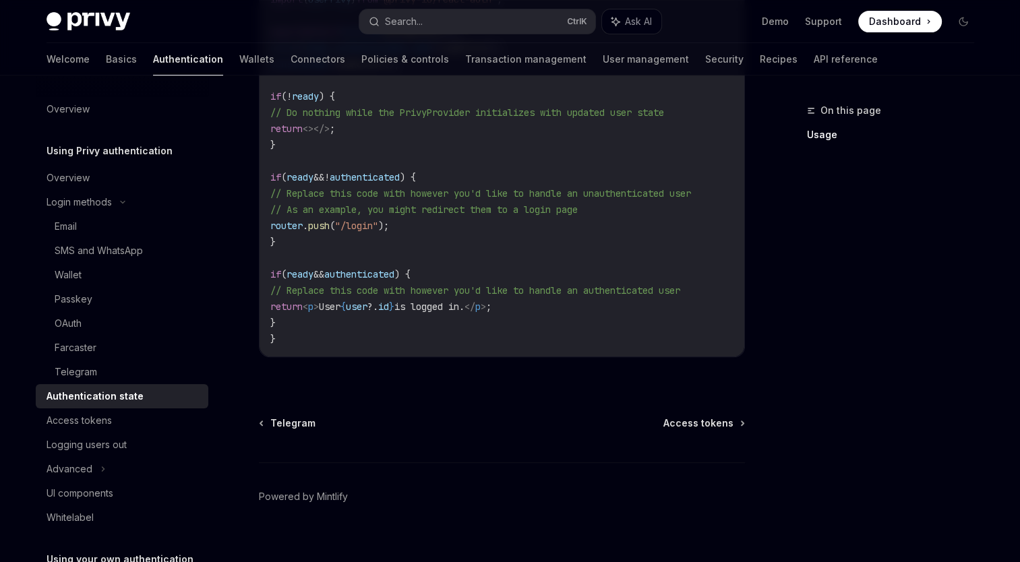
scroll to position [584, 0]
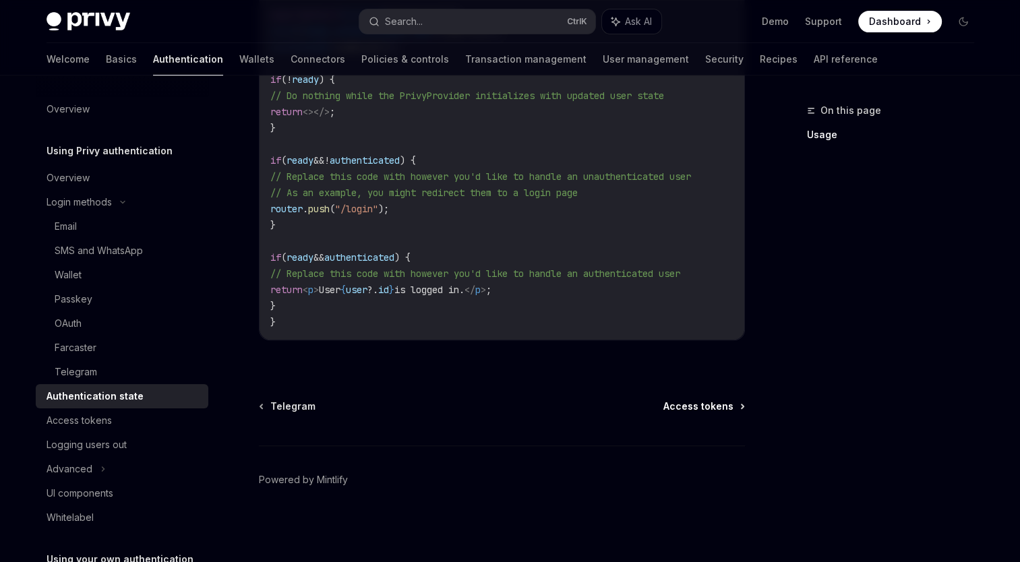
click at [701, 409] on span "Access tokens" at bounding box center [698, 406] width 70 height 13
type textarea "*"
